Goal: Transaction & Acquisition: Download file/media

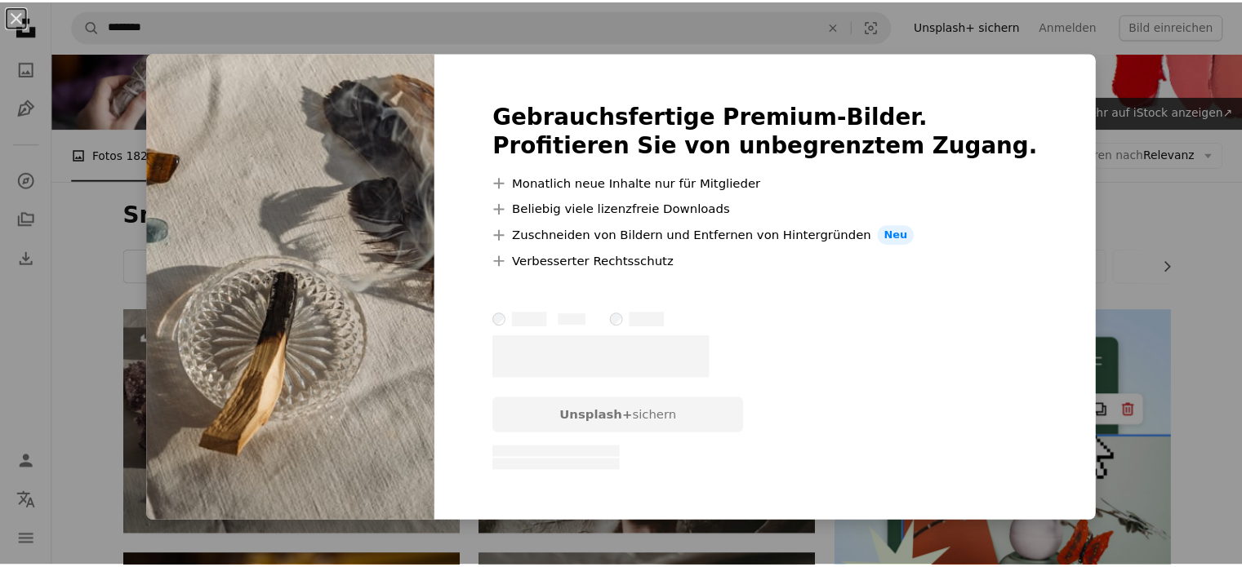
scroll to position [97, 0]
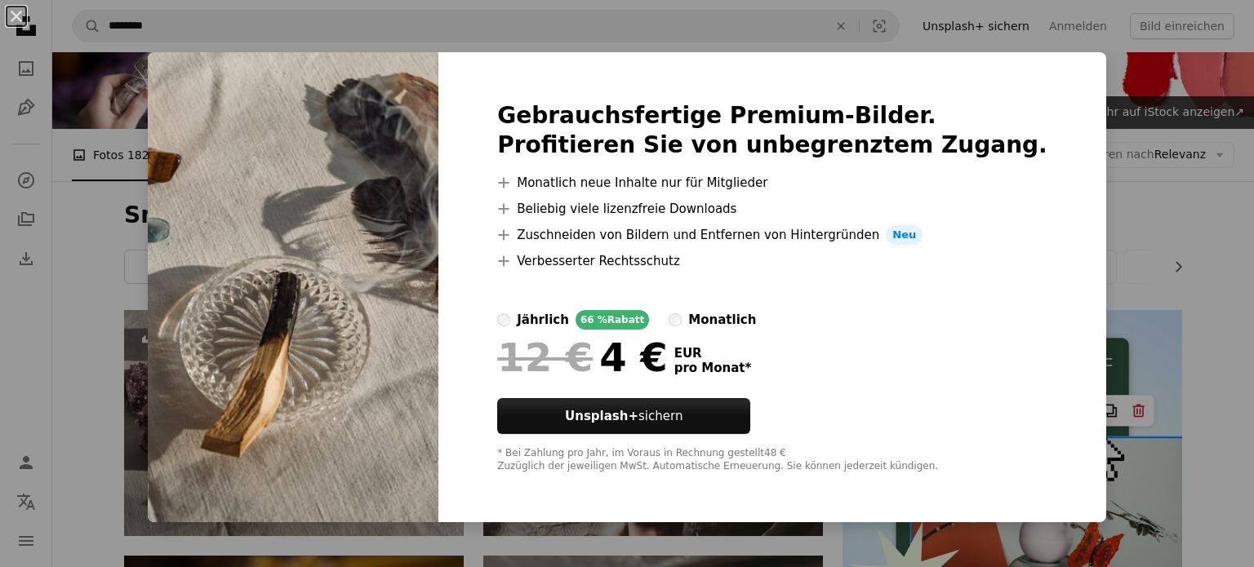
click at [96, 246] on div "An X shape Gebrauchsfertige Premium-Bilder. Profitieren Sie von unbegrenztem Zu…" at bounding box center [627, 283] width 1254 height 567
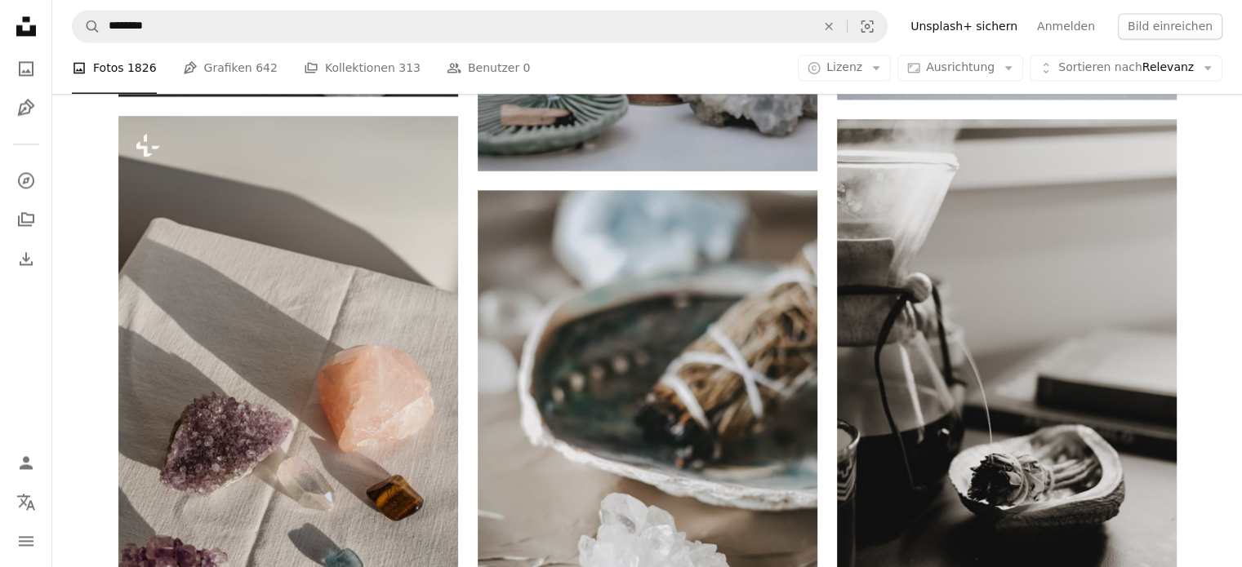
scroll to position [2580, 0]
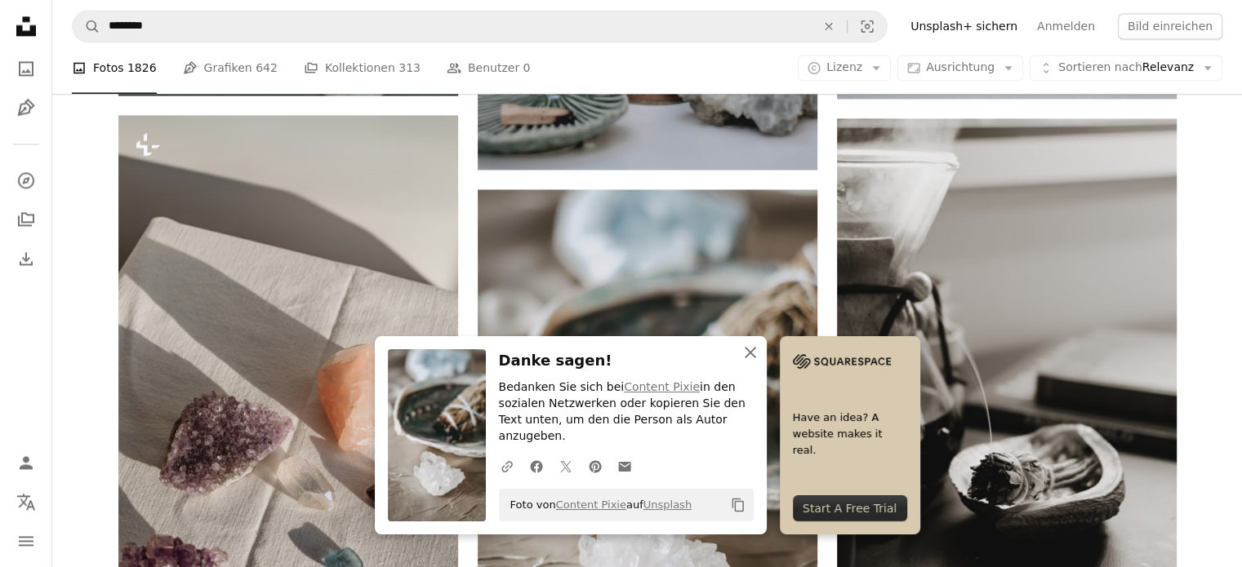
click at [756, 358] on icon "button" at bounding box center [749, 352] width 11 height 11
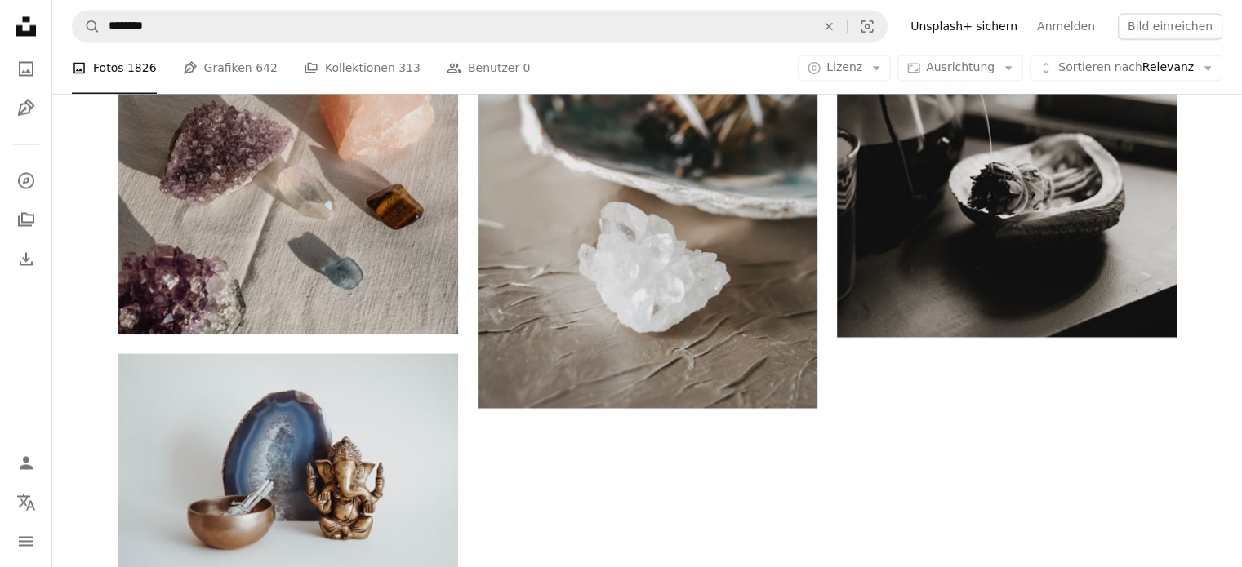
scroll to position [2870, 0]
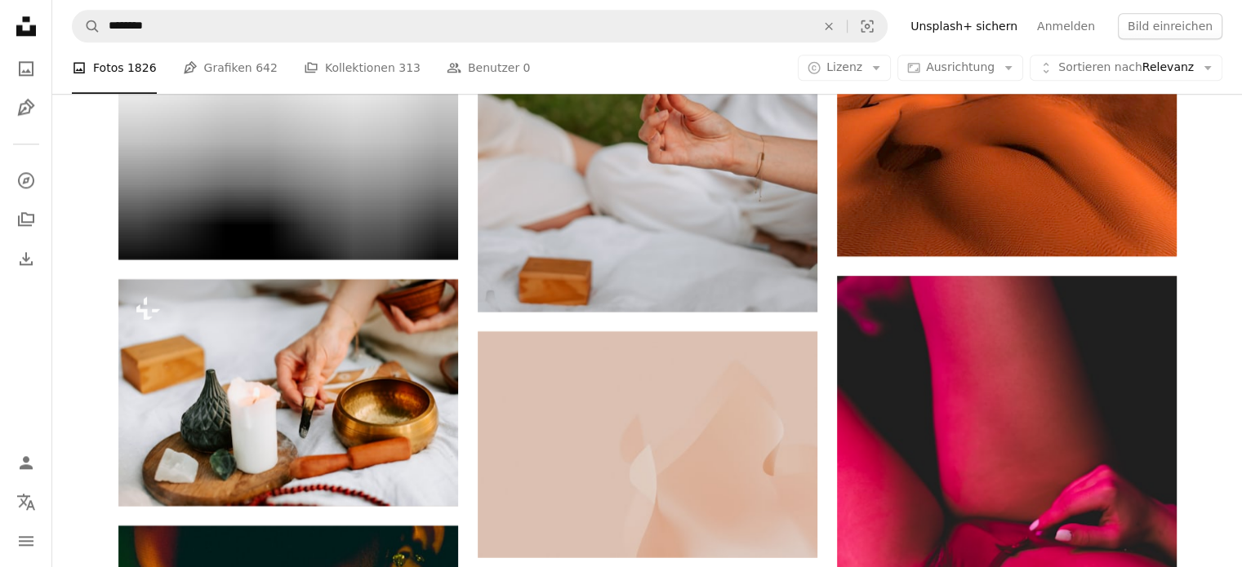
scroll to position [8216, 0]
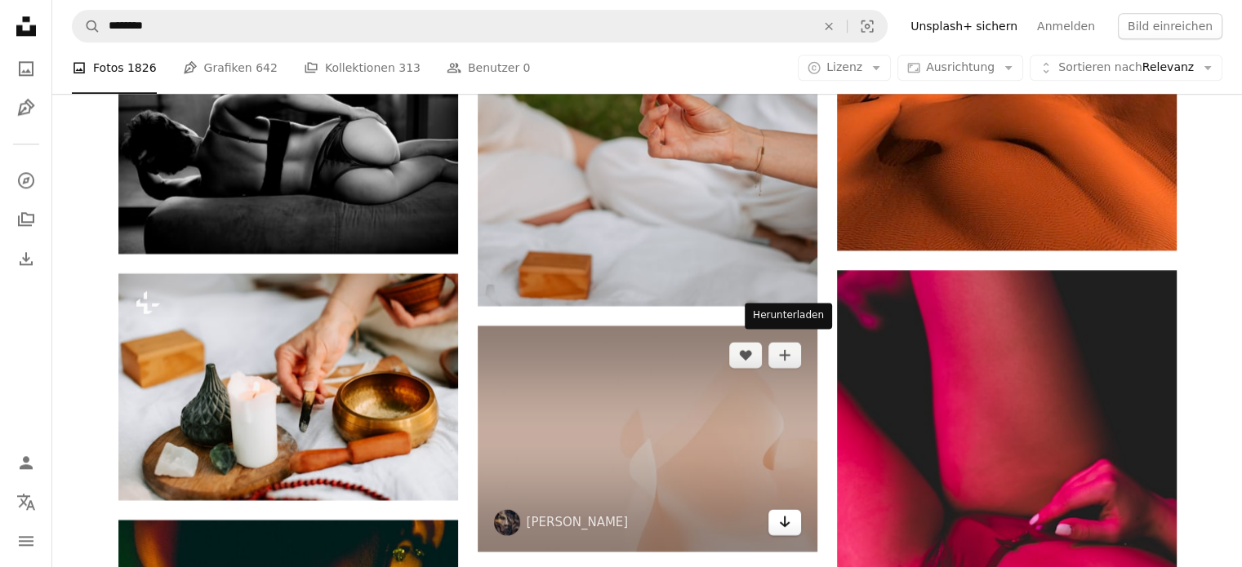
click at [789, 512] on icon "Arrow pointing down" at bounding box center [784, 522] width 13 height 20
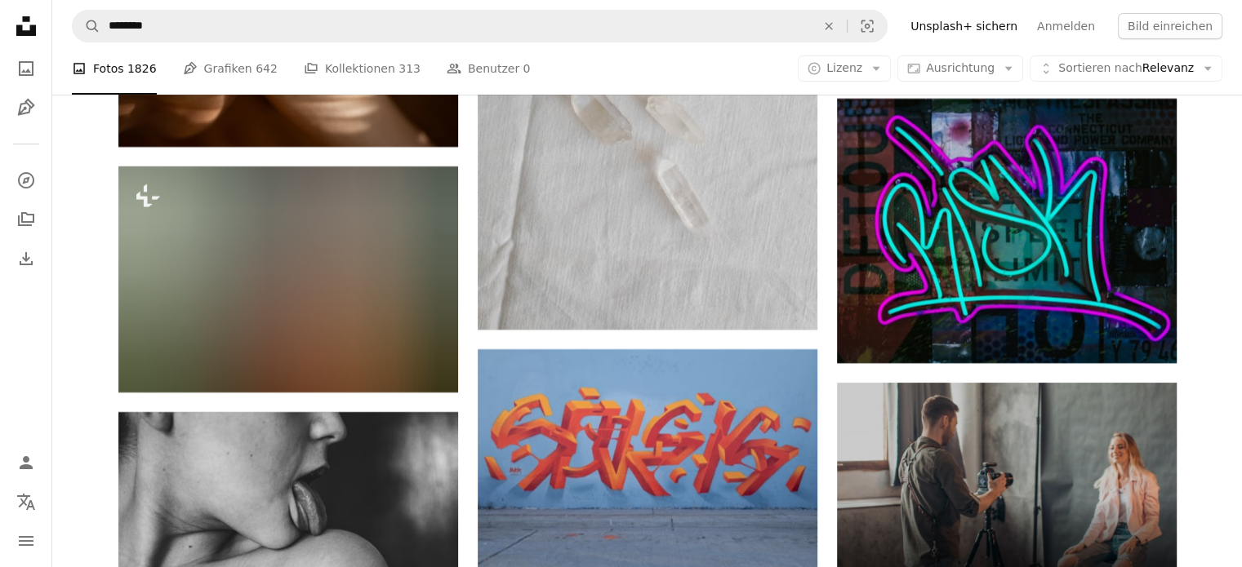
scroll to position [6465, 0]
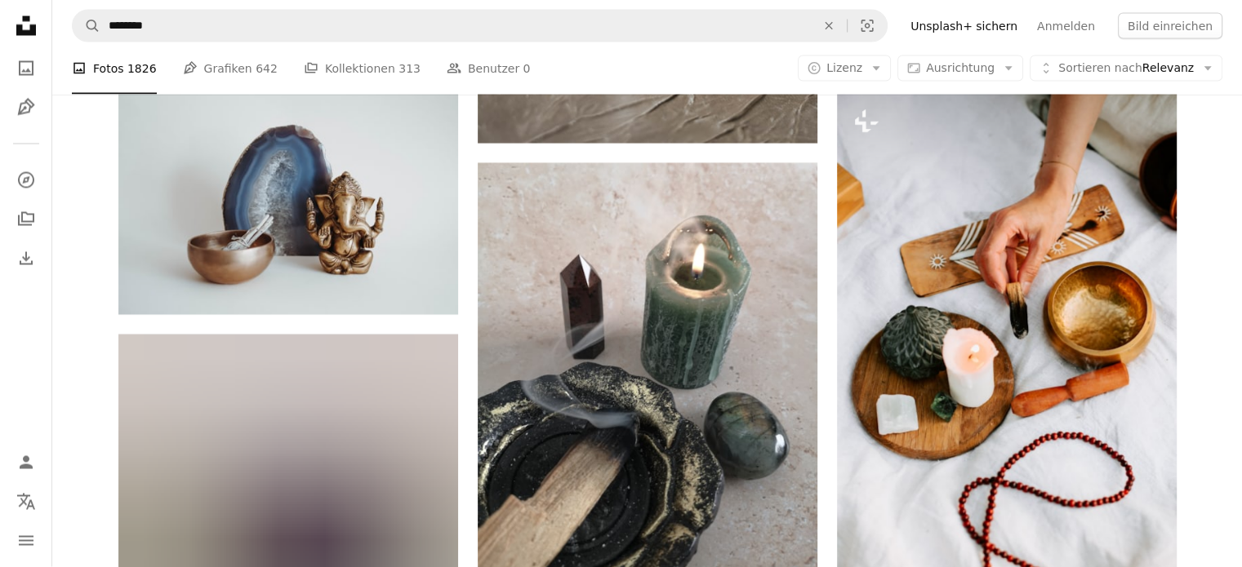
scroll to position [3189, 0]
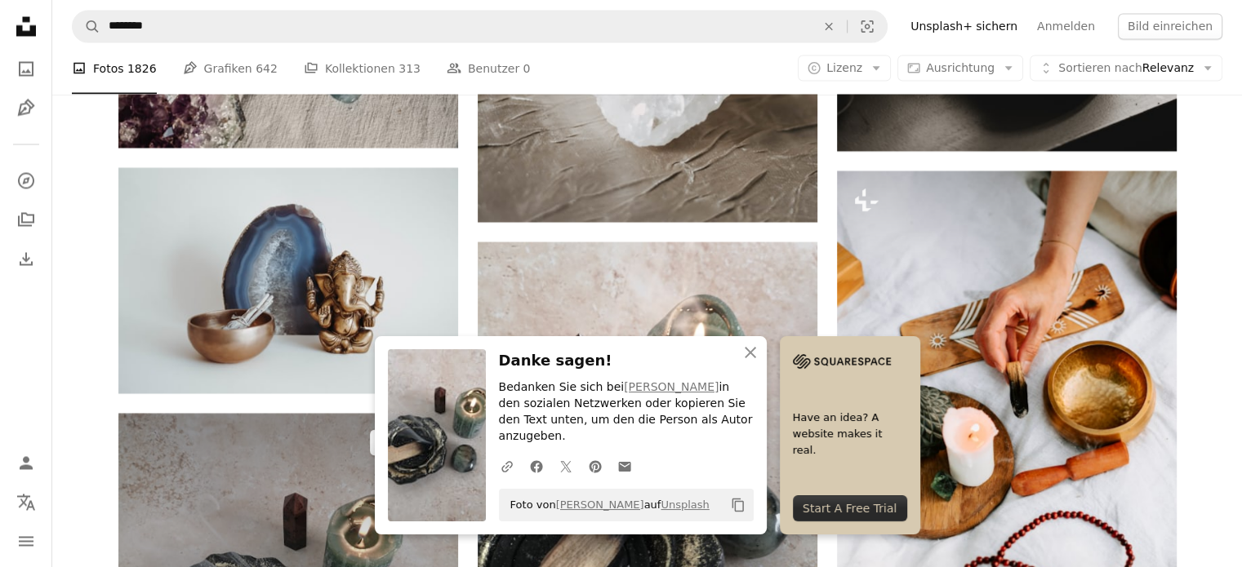
scroll to position [3056, 0]
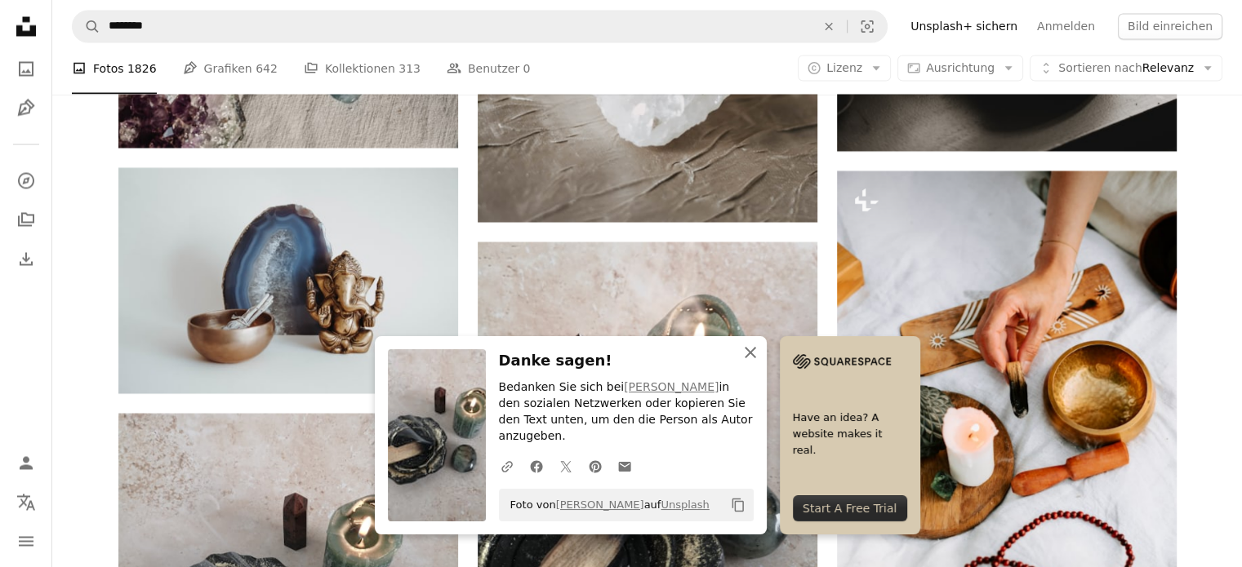
click at [760, 362] on icon "An X shape" at bounding box center [750, 353] width 20 height 20
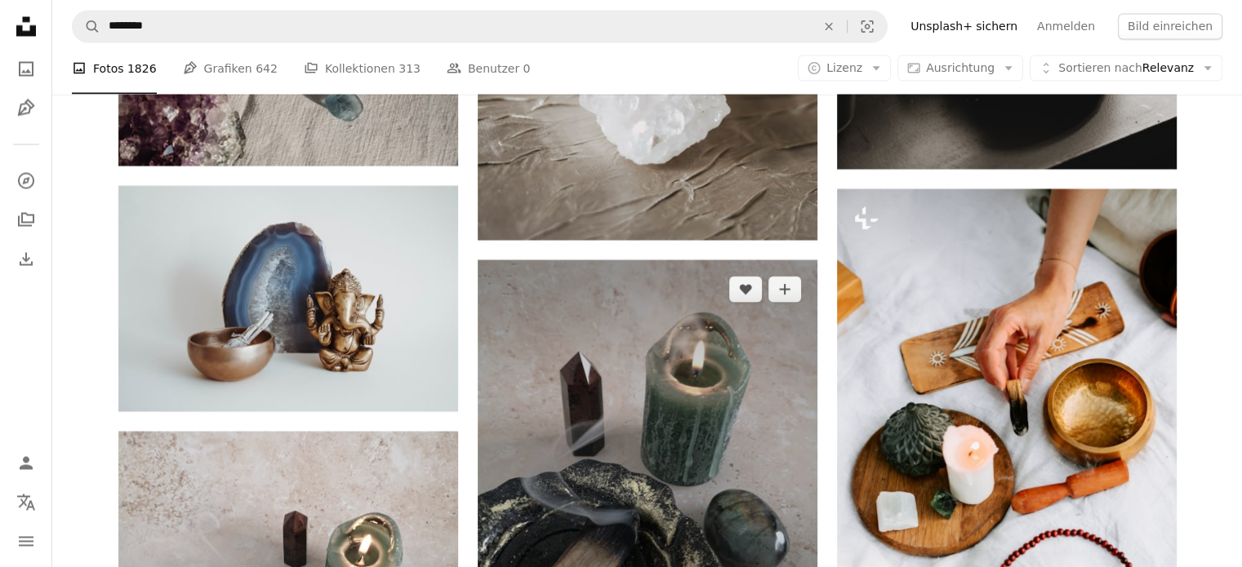
scroll to position [3040, 0]
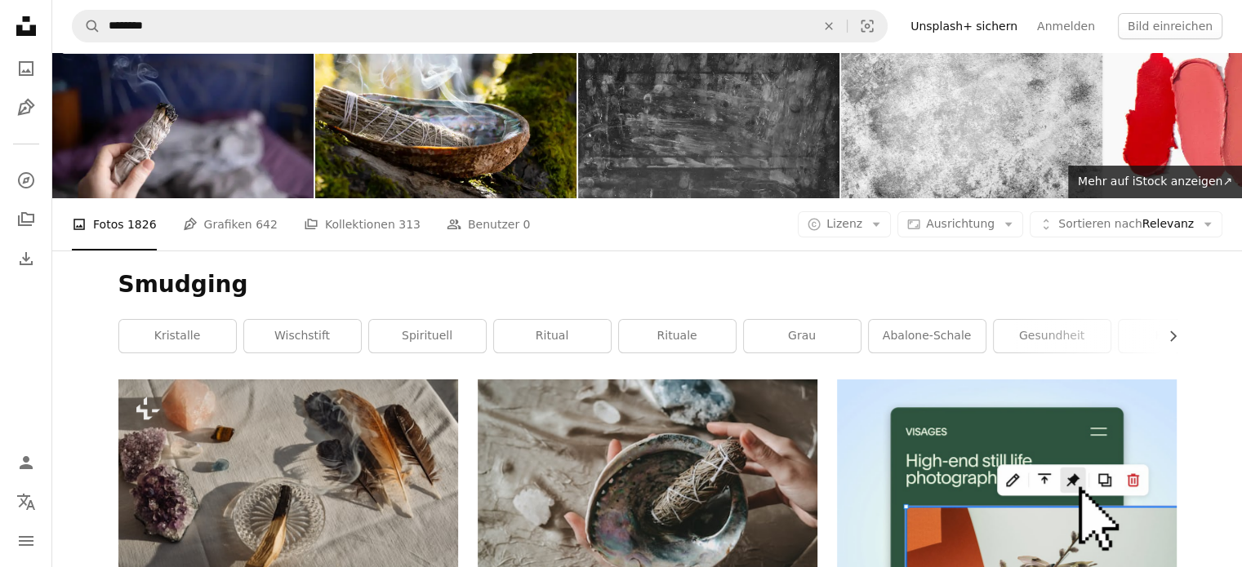
scroll to position [29, 0]
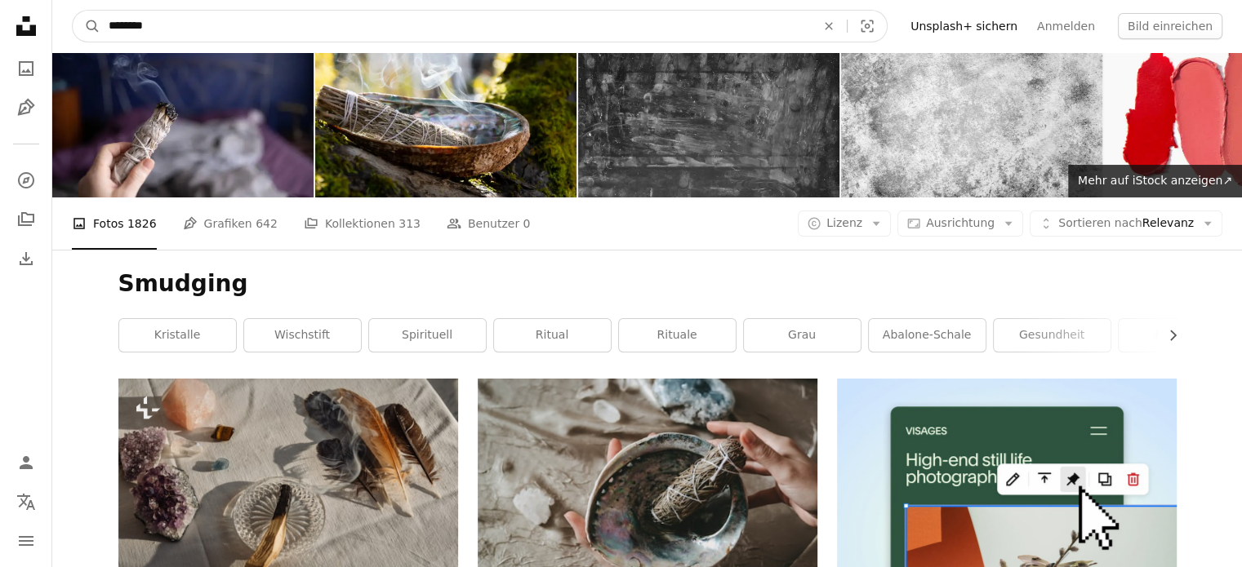
drag, startPoint x: 180, startPoint y: 24, endPoint x: 0, endPoint y: 15, distance: 180.6
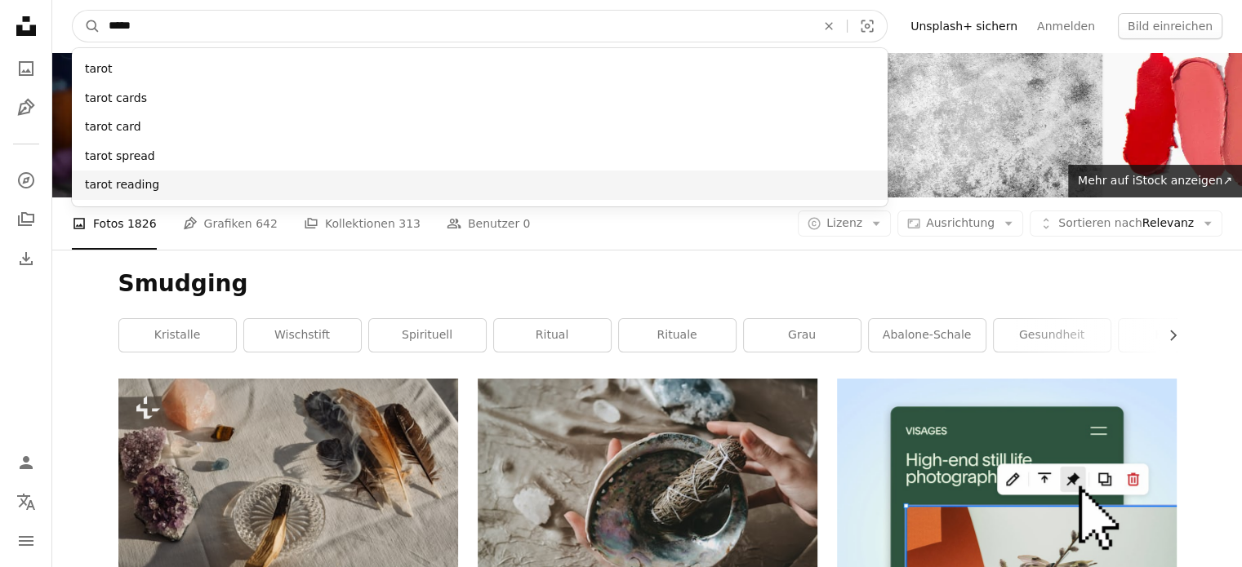
type input "*****"
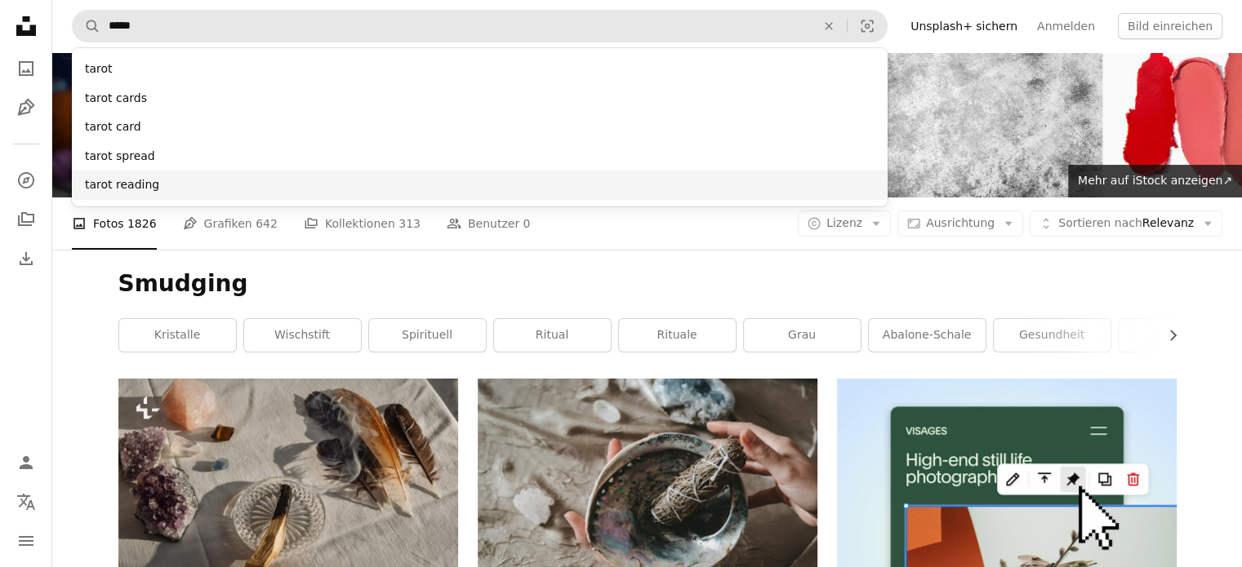
click at [138, 183] on div "tarot reading" at bounding box center [479, 185] width 815 height 29
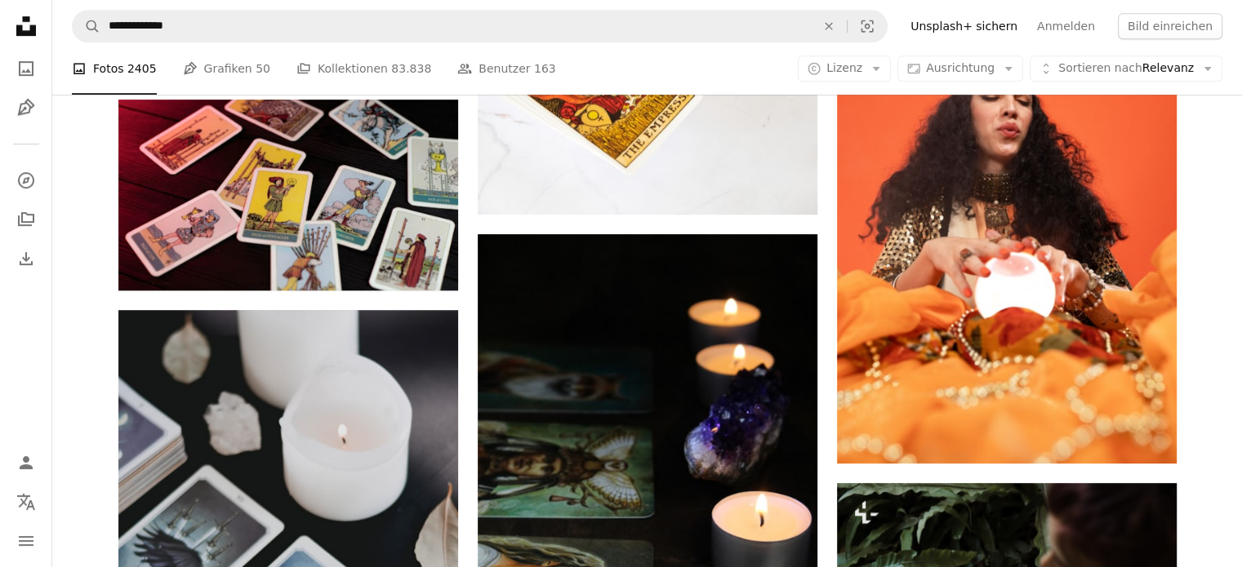
scroll to position [914, 0]
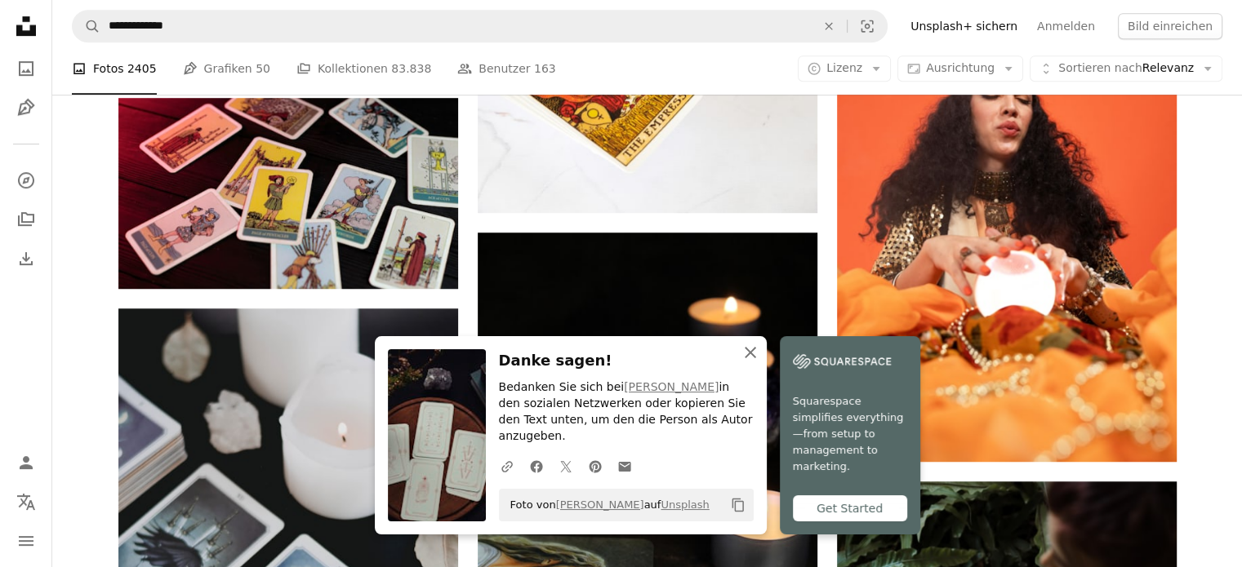
click at [760, 362] on icon "An X shape" at bounding box center [750, 353] width 20 height 20
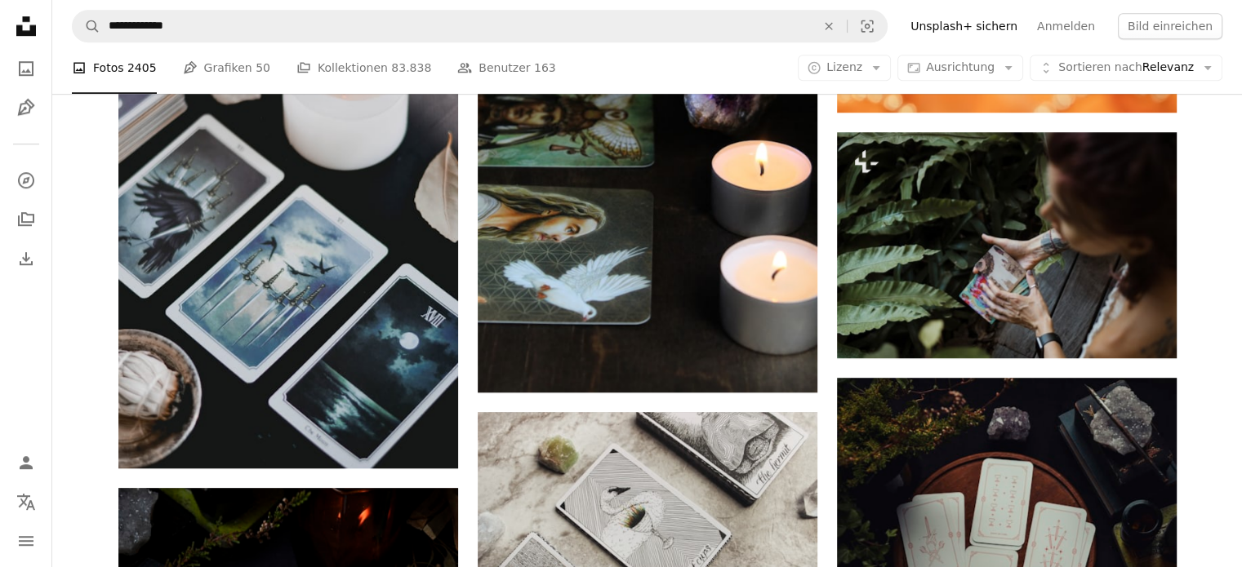
scroll to position [1265, 0]
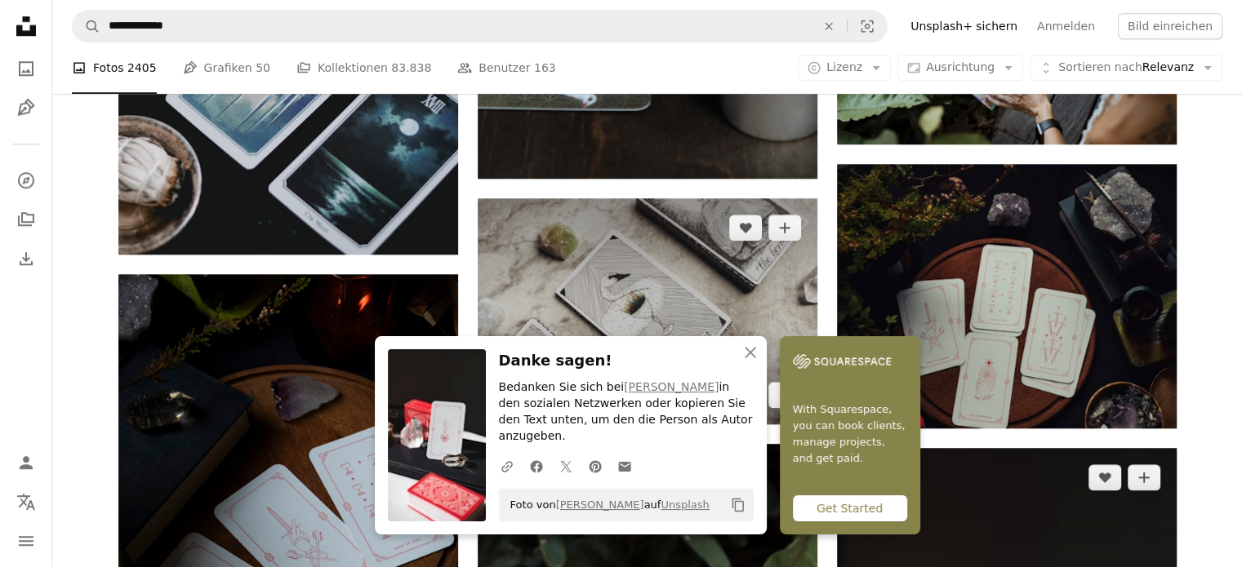
scroll to position [1511, 0]
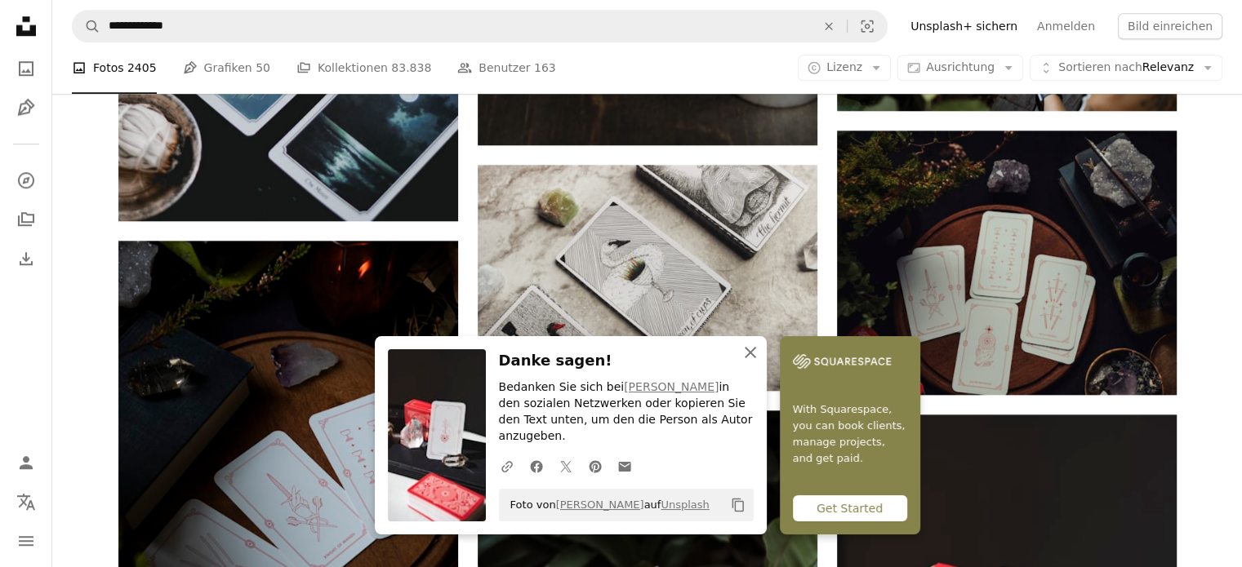
click at [760, 362] on icon "An X shape" at bounding box center [750, 353] width 20 height 20
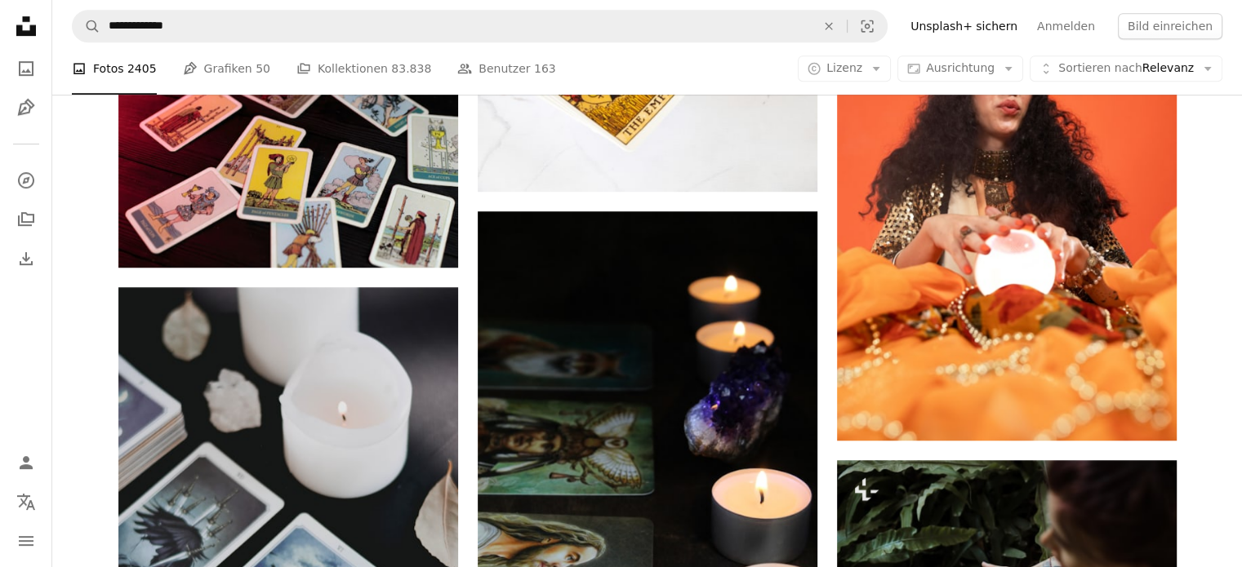
scroll to position [936, 0]
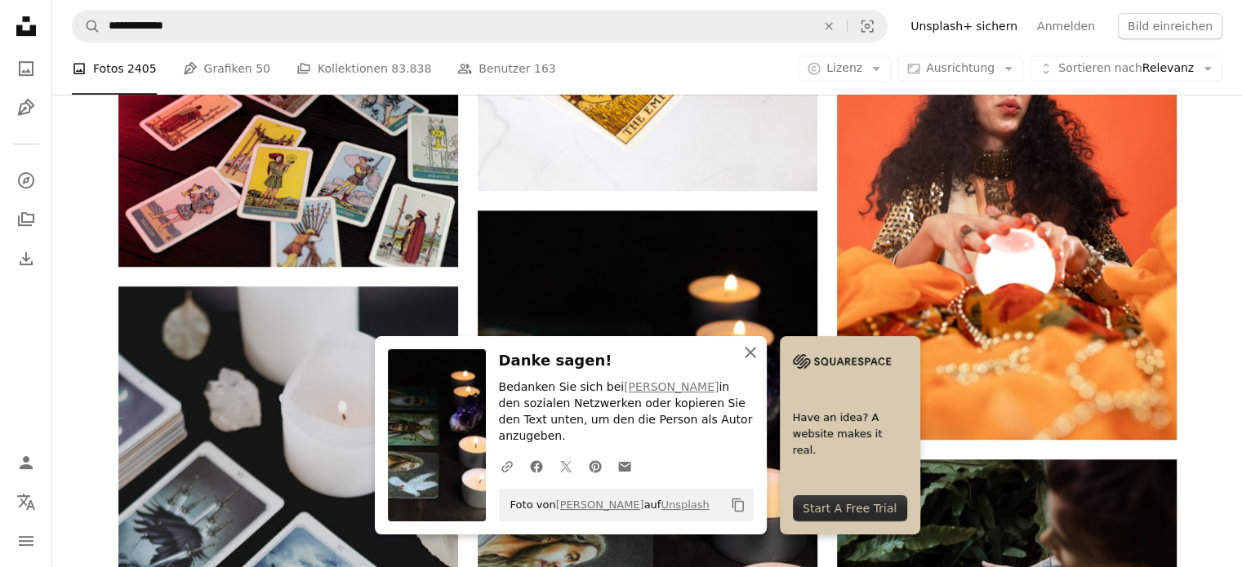
click at [756, 358] on icon "button" at bounding box center [749, 352] width 11 height 11
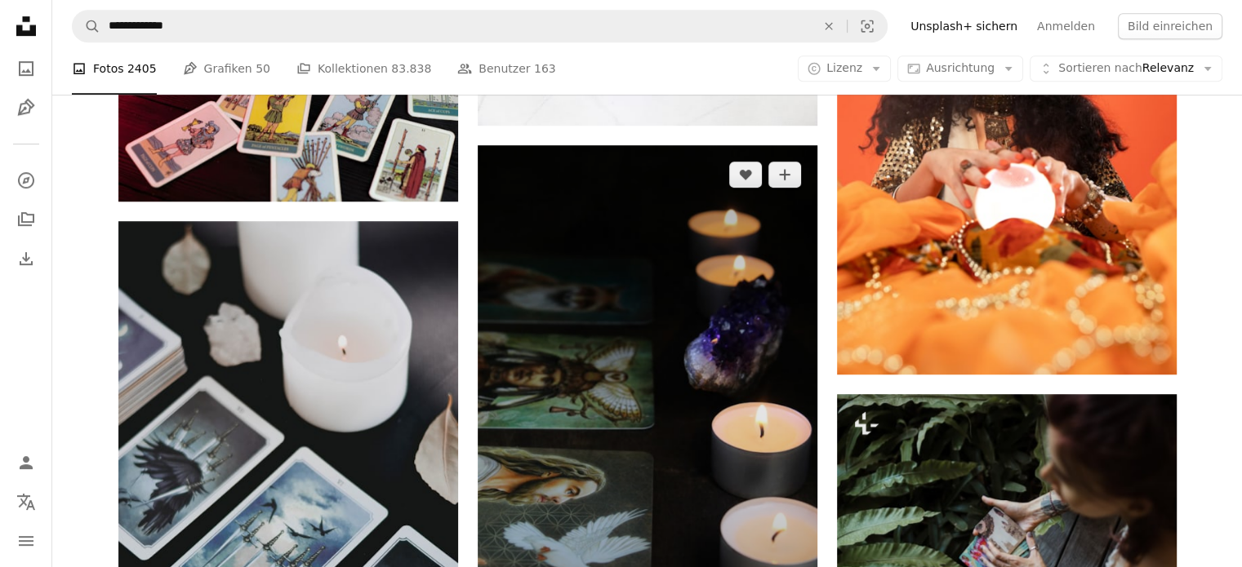
scroll to position [1069, 0]
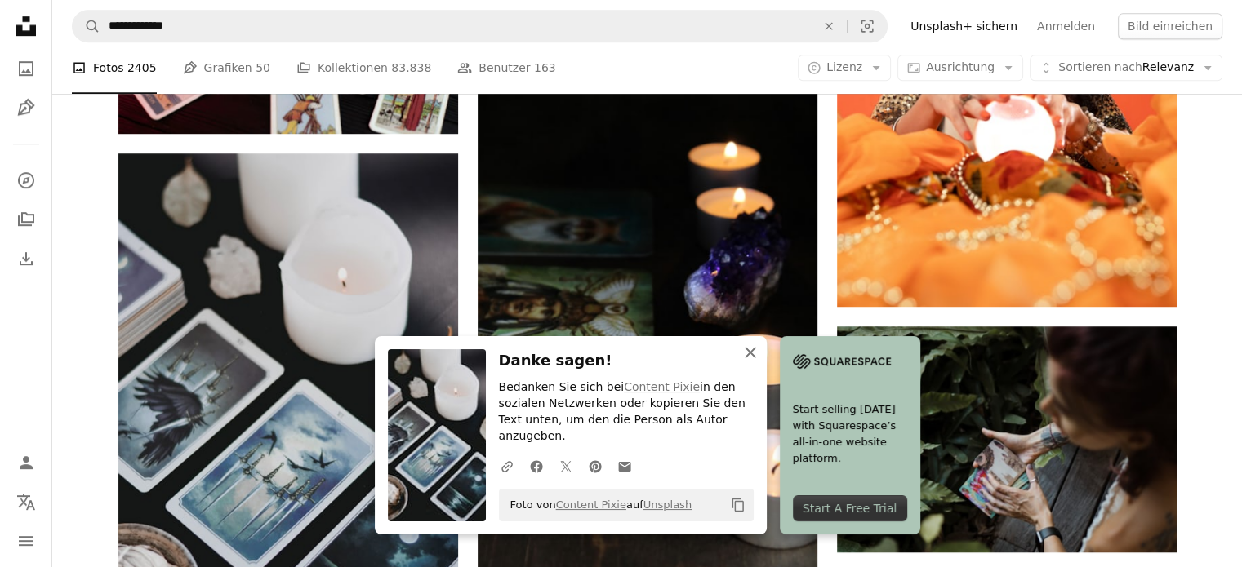
click at [760, 362] on icon "An X shape" at bounding box center [750, 353] width 20 height 20
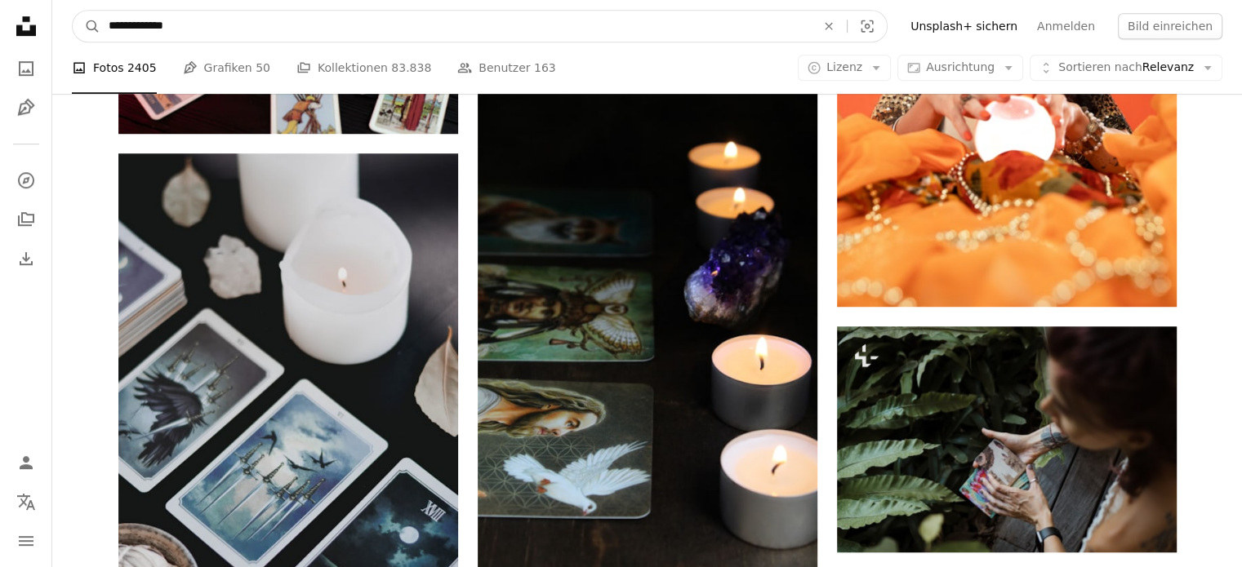
click at [199, 38] on input "**********" at bounding box center [455, 26] width 710 height 31
drag, startPoint x: 199, startPoint y: 38, endPoint x: 39, endPoint y: 27, distance: 160.4
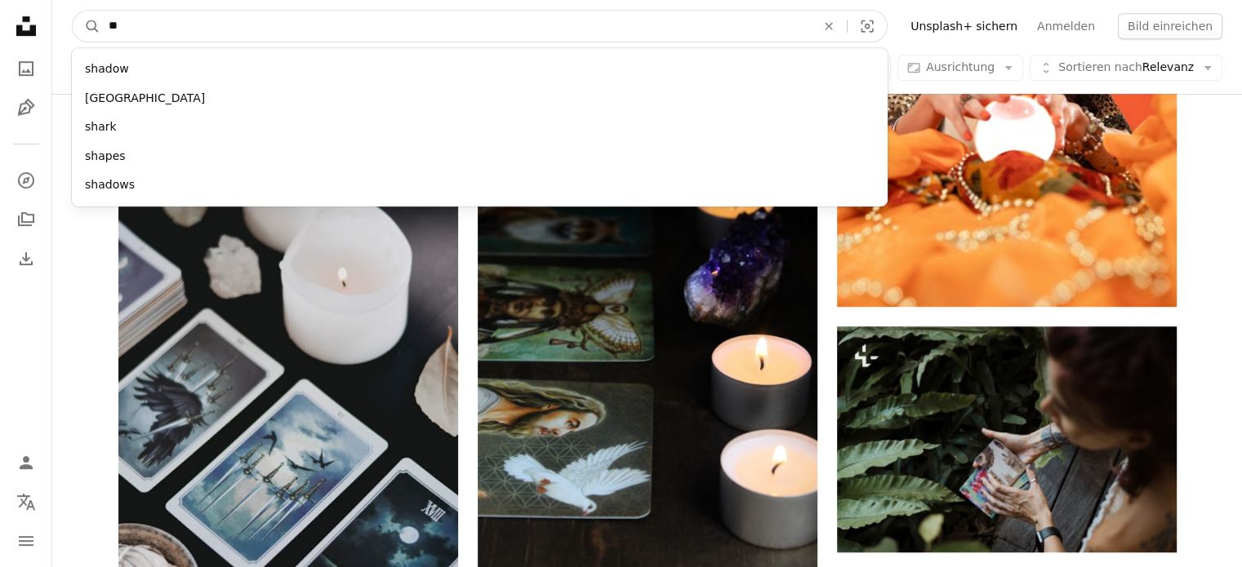
type input "*"
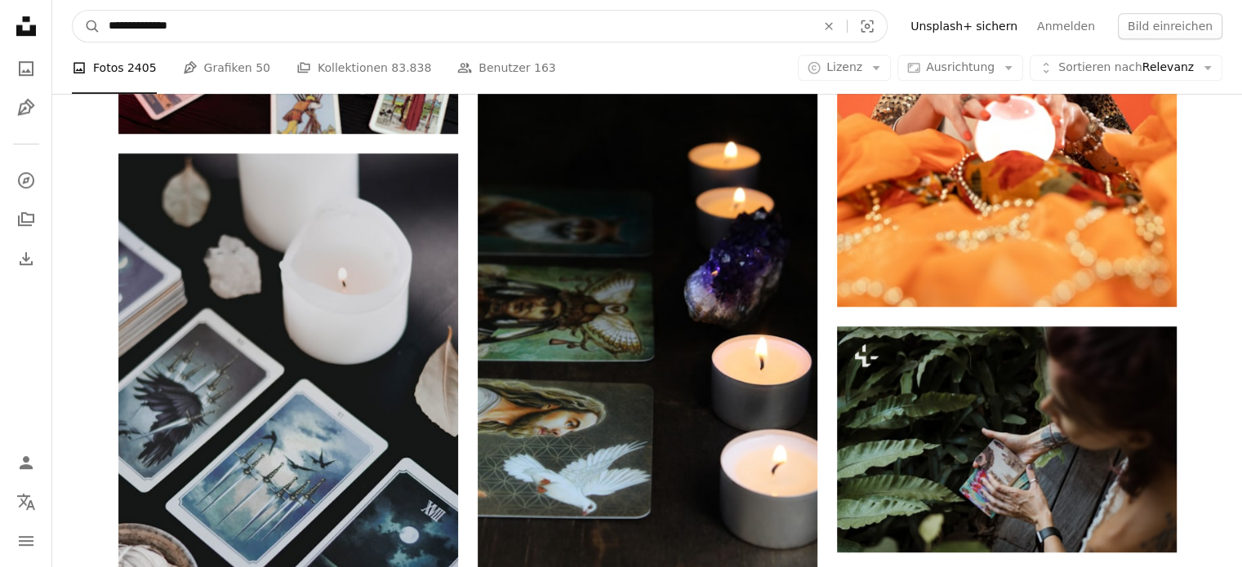
type input "**********"
click at [73, 11] on button "A magnifying glass" at bounding box center [87, 26] width 28 height 31
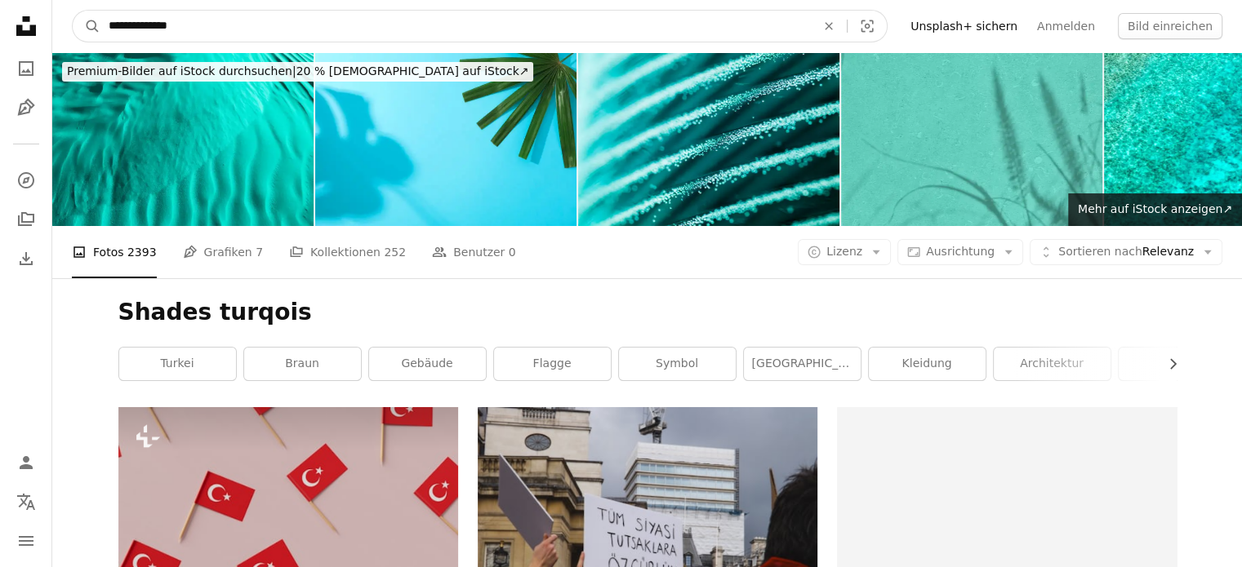
drag, startPoint x: 189, startPoint y: 32, endPoint x: 147, endPoint y: 29, distance: 42.5
click at [147, 29] on input "**********" at bounding box center [455, 26] width 710 height 31
type input "**********"
click at [73, 11] on button "A magnifying glass" at bounding box center [87, 26] width 28 height 31
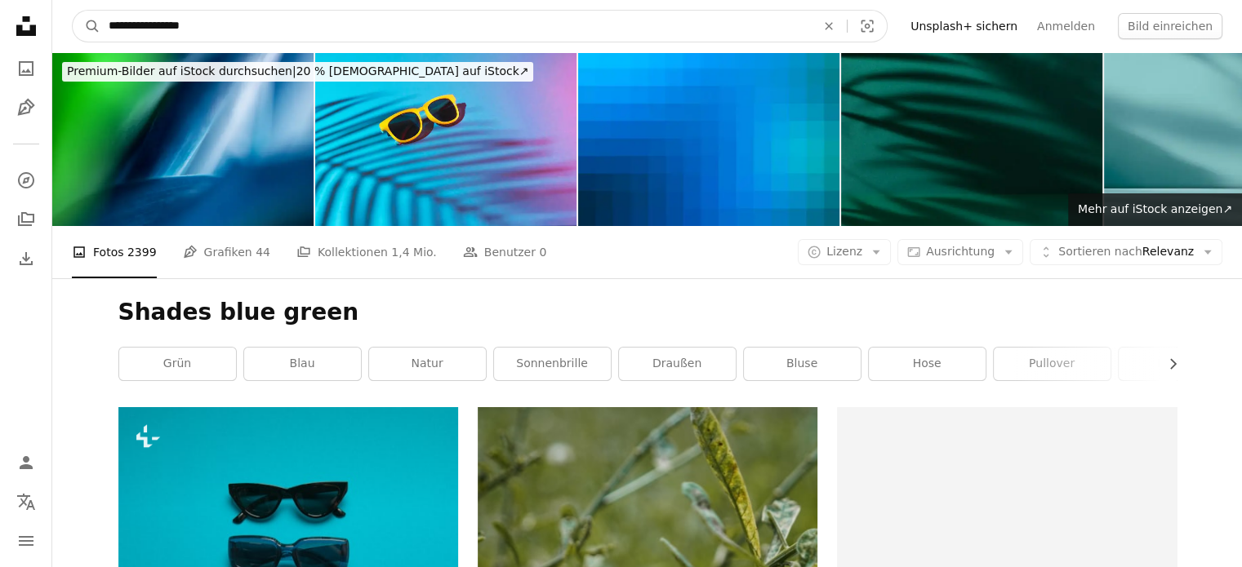
drag, startPoint x: 234, startPoint y: 18, endPoint x: 20, endPoint y: 24, distance: 214.8
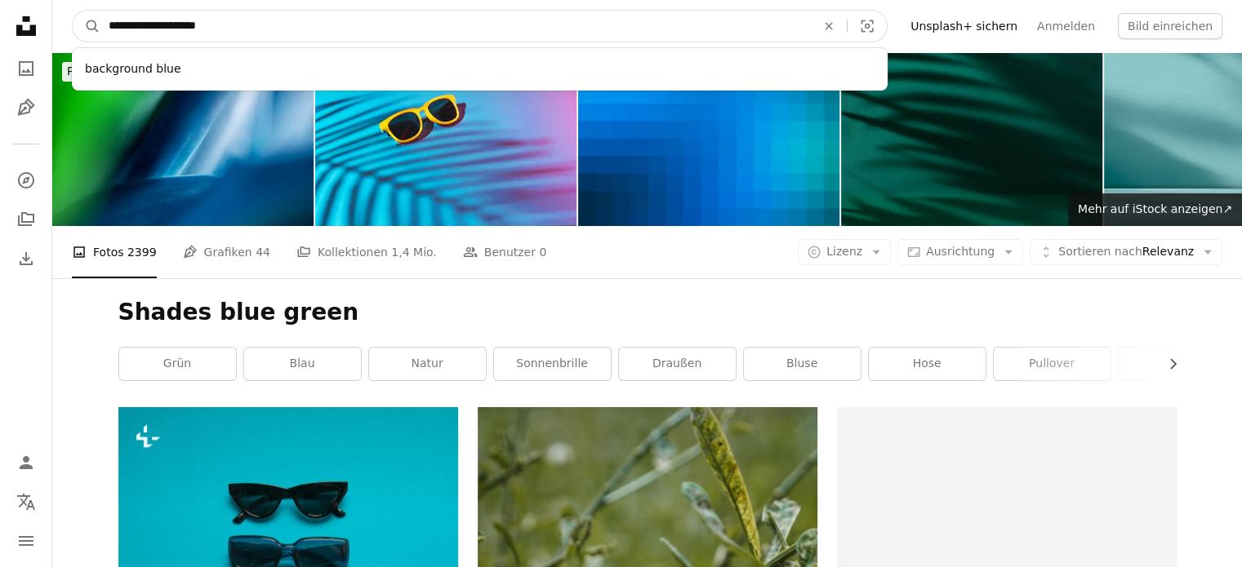
type input "**********"
click at [73, 11] on button "A magnifying glass" at bounding box center [87, 26] width 28 height 31
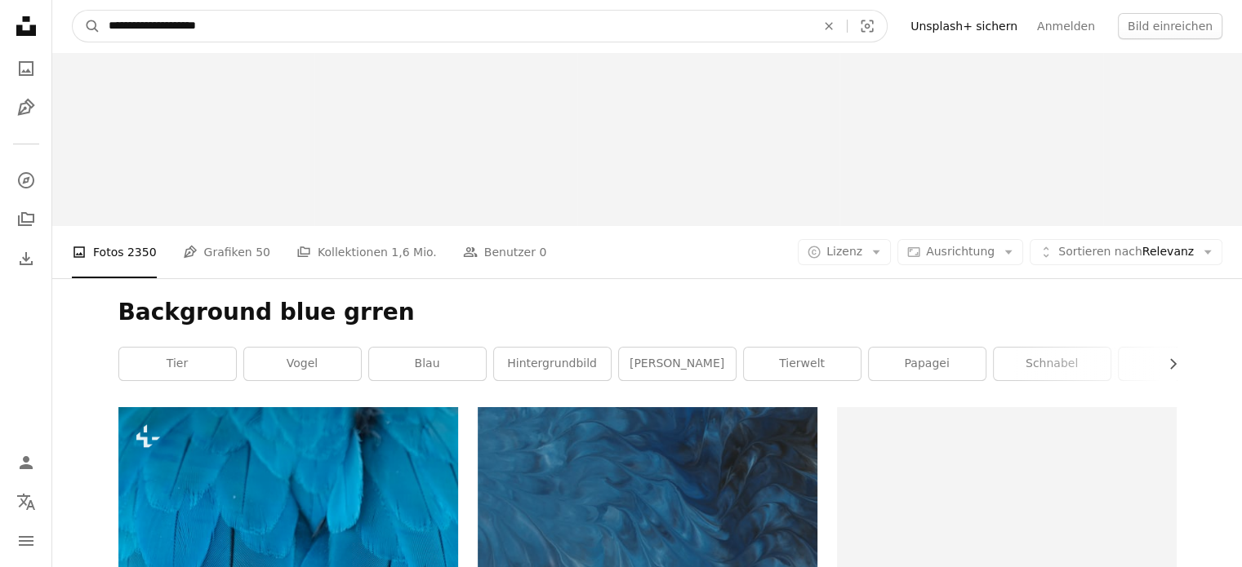
click at [215, 25] on input "**********" at bounding box center [455, 26] width 710 height 31
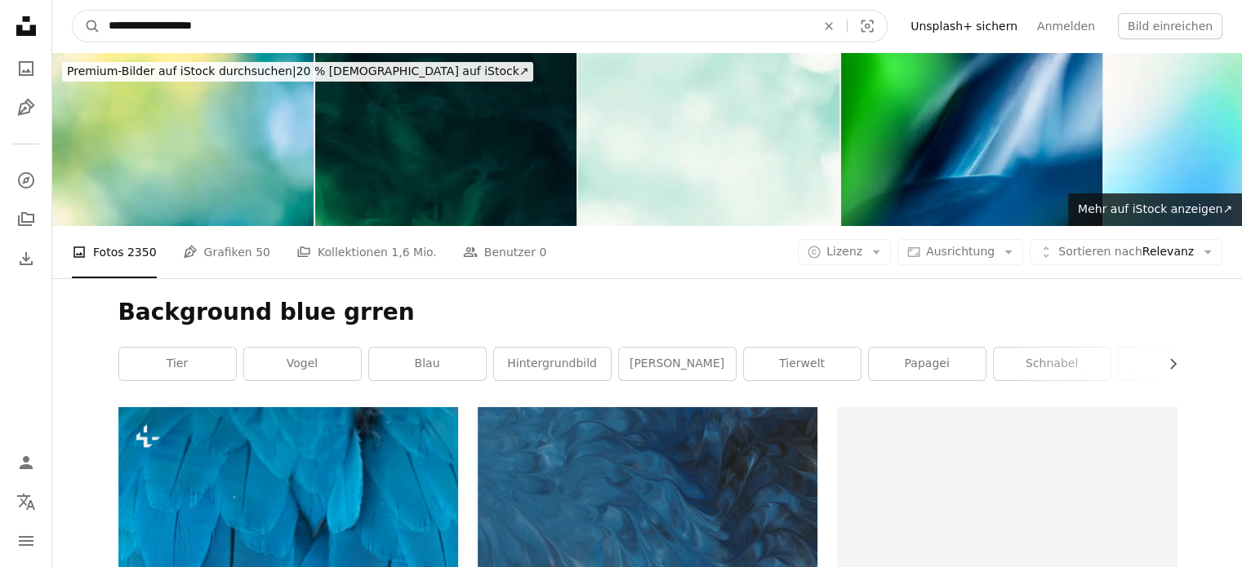
type input "**********"
click button "A magnifying glass" at bounding box center [87, 26] width 28 height 31
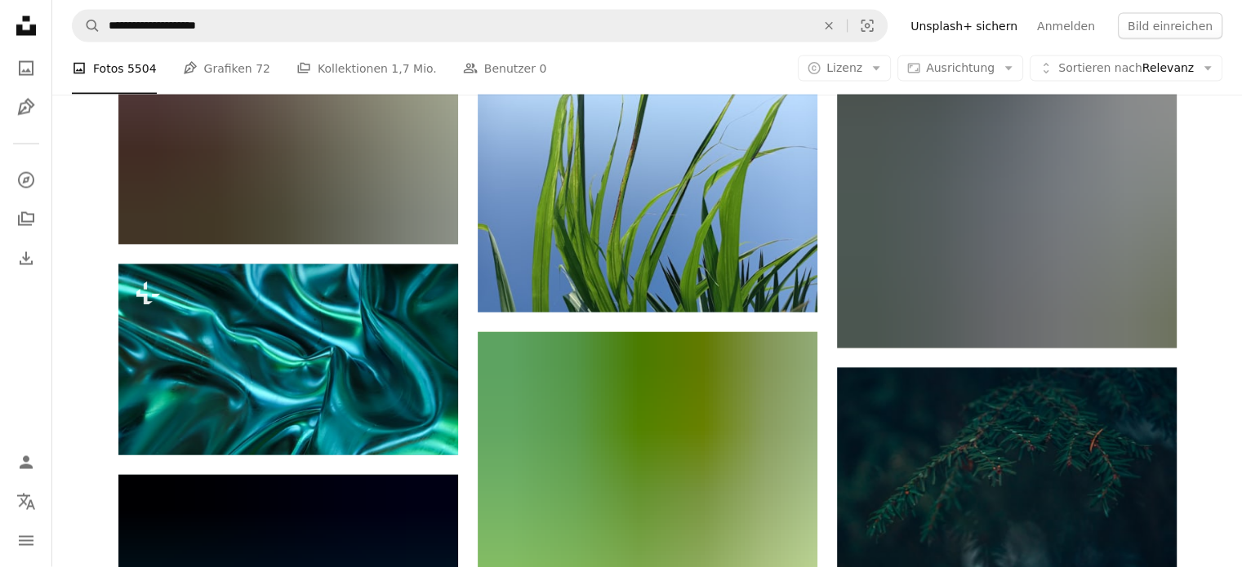
scroll to position [9471, 0]
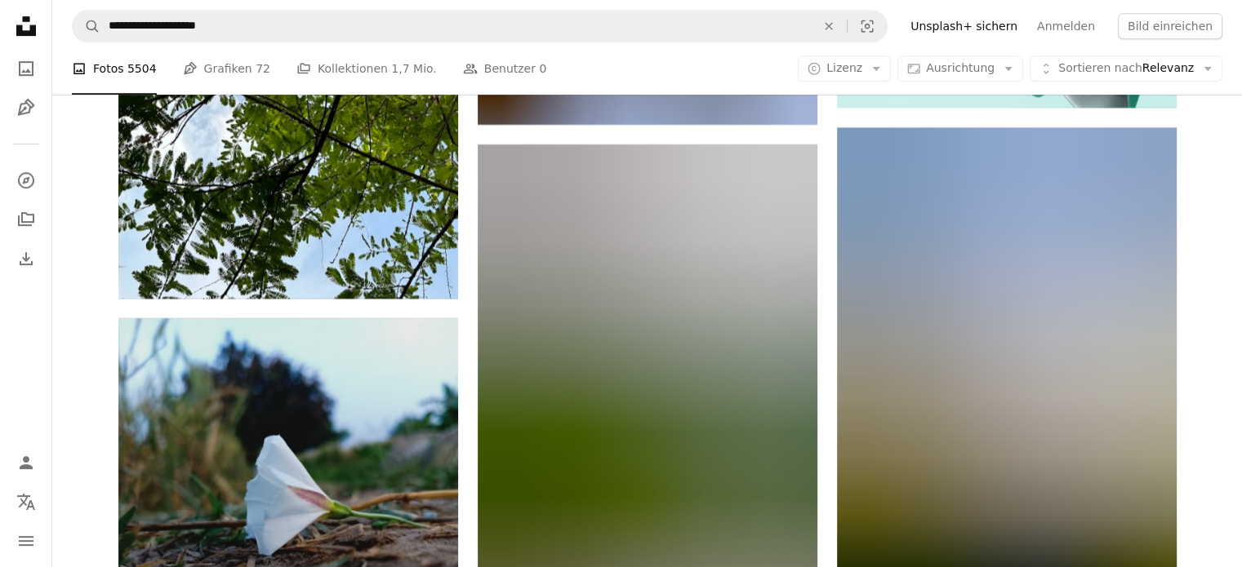
scroll to position [19519, 0]
